Goal: Manage account settings

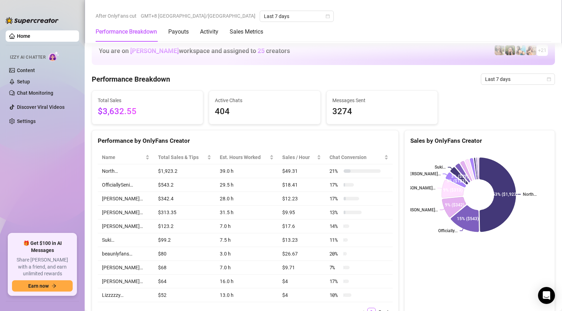
scroll to position [420, 0]
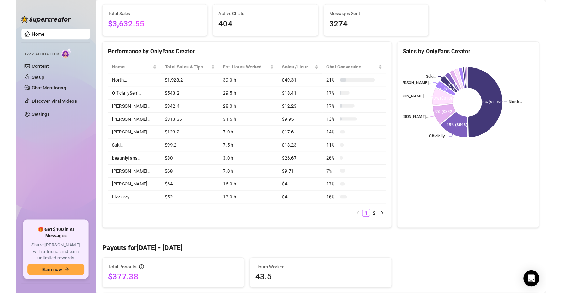
scroll to position [407, 0]
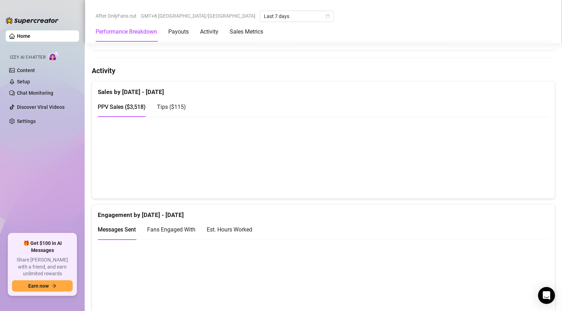
click at [185, 108] on span "Tips ( $115 )" at bounding box center [171, 106] width 29 height 7
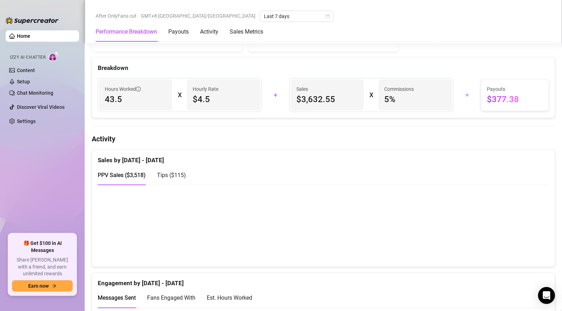
scroll to position [347, 0]
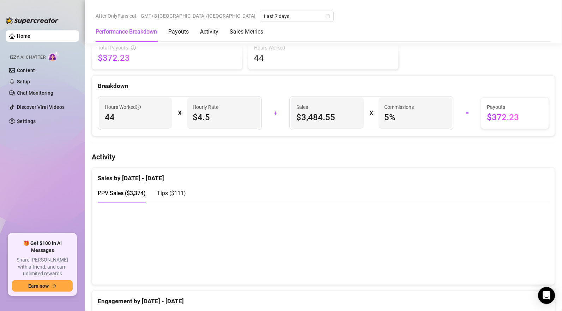
scroll to position [321, 0]
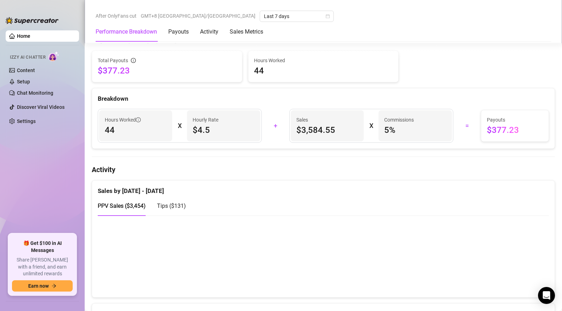
scroll to position [311, 0]
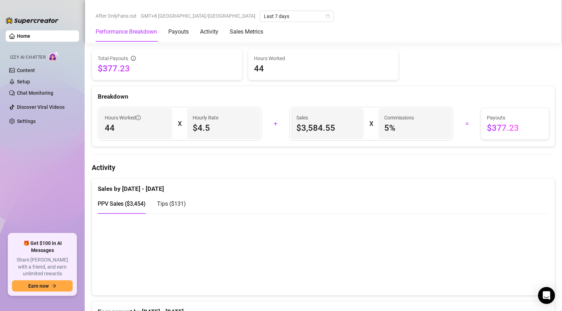
click at [175, 204] on span "Tips ( $131 )" at bounding box center [171, 203] width 29 height 7
click at [122, 204] on span "PPV Sales ( $3,454 )" at bounding box center [122, 203] width 48 height 7
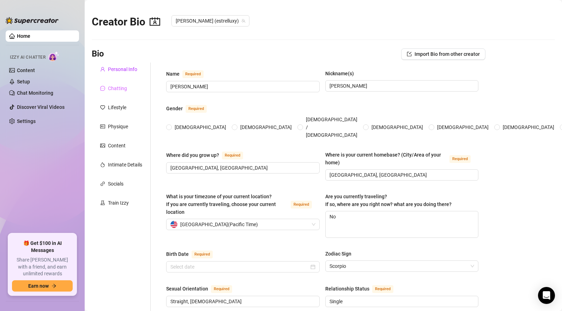
radio input "true"
type input "November 21st, 1995"
